Goal: Transaction & Acquisition: Purchase product/service

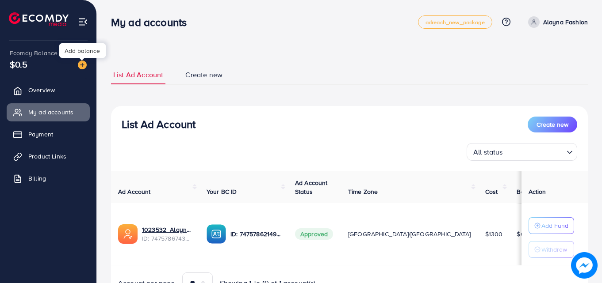
click at [82, 61] on img at bounding box center [82, 65] width 9 height 9
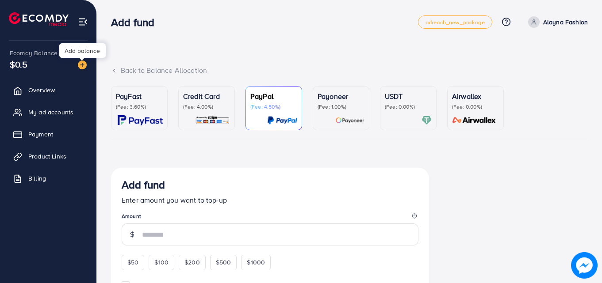
click at [150, 120] on img at bounding box center [140, 120] width 45 height 10
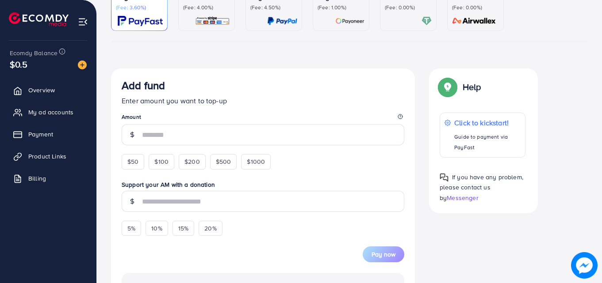
scroll to position [140, 0]
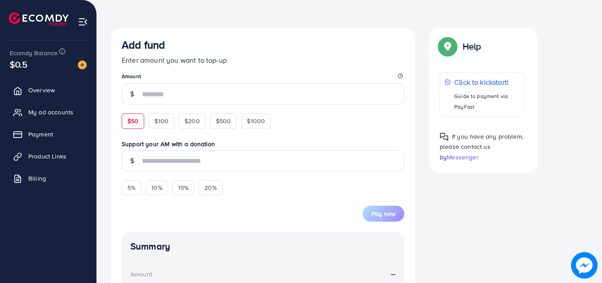
click at [131, 126] on div "$50" at bounding box center [133, 121] width 23 height 15
type input "**"
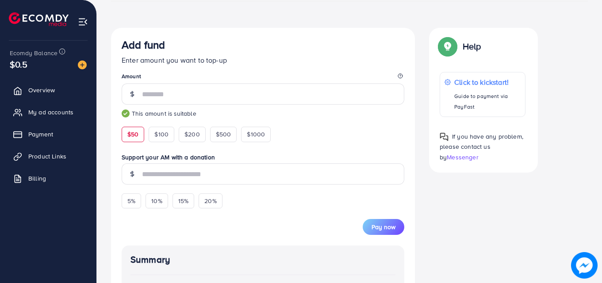
click at [362, 224] on div "Pay now" at bounding box center [263, 222] width 282 height 27
click at [379, 229] on span "Pay now" at bounding box center [383, 227] width 24 height 9
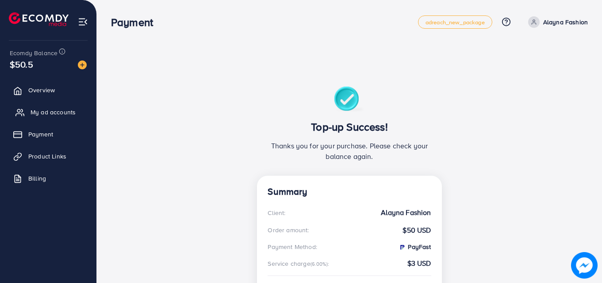
click at [38, 113] on span "My ad accounts" at bounding box center [53, 112] width 45 height 9
